Goal: Task Accomplishment & Management: Use online tool/utility

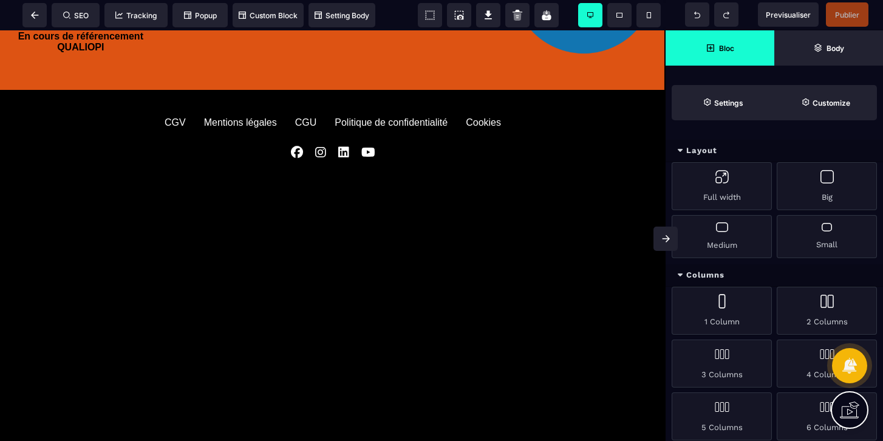
scroll to position [1372, 0]
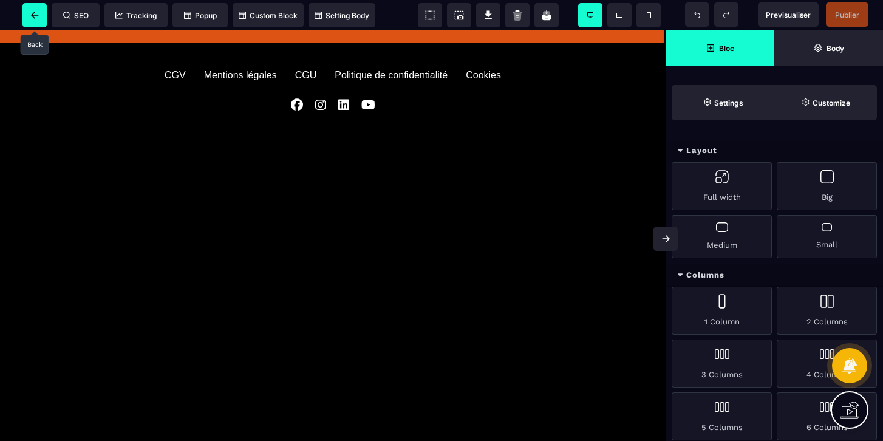
click at [32, 10] on span at bounding box center [34, 15] width 24 height 24
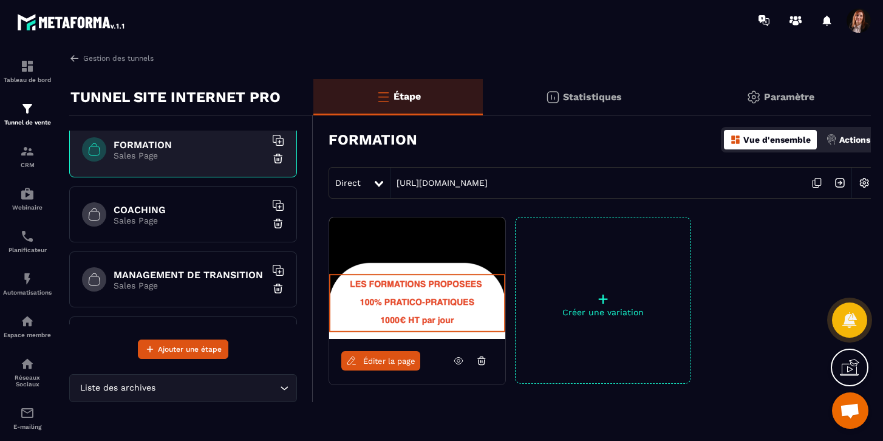
scroll to position [129, 0]
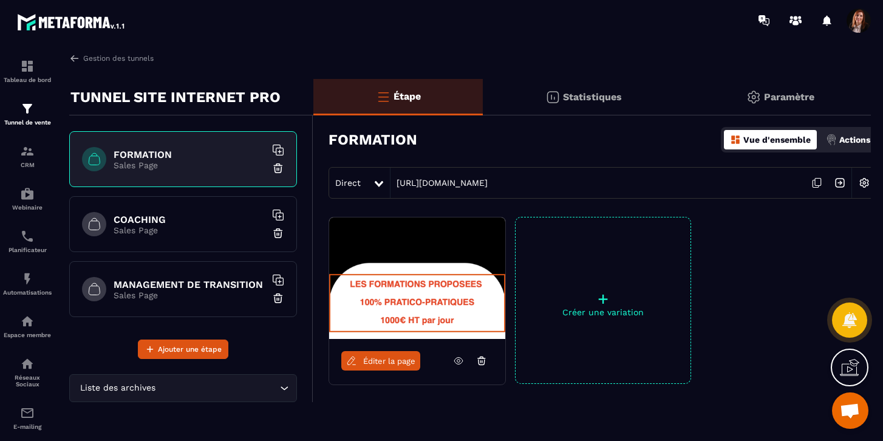
click at [183, 222] on h6 "COACHING" at bounding box center [190, 220] width 152 height 12
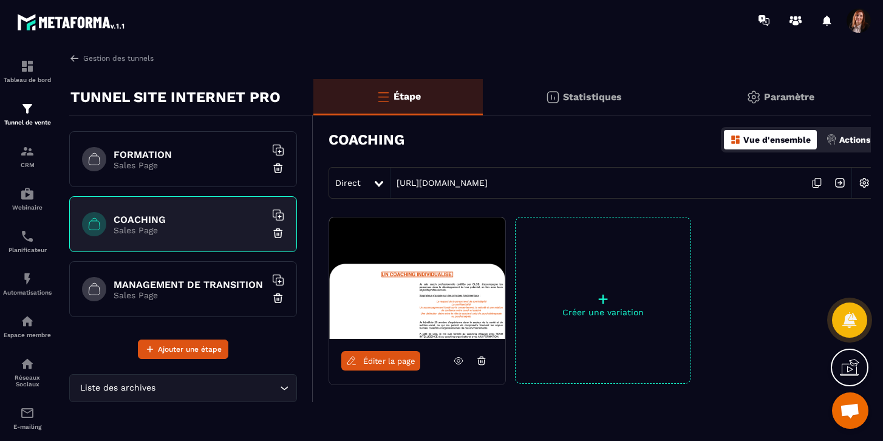
click at [401, 293] on img at bounding box center [417, 277] width 176 height 121
click at [379, 360] on span "Éditer la page" at bounding box center [389, 361] width 52 height 9
